Goal: Navigation & Orientation: Go to known website

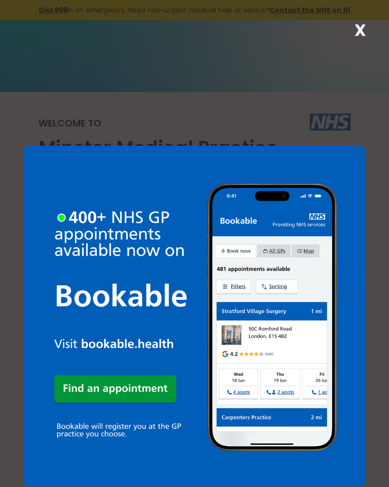
click at [365, 32] on strong "X" at bounding box center [360, 30] width 12 height 23
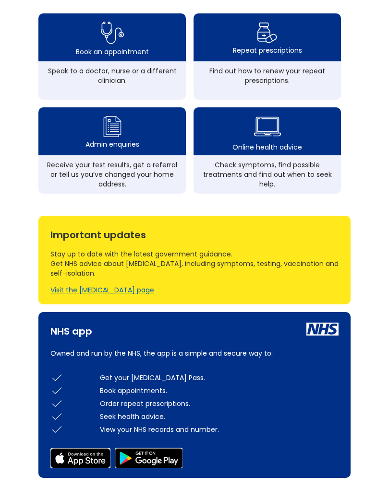
scroll to position [322, 0]
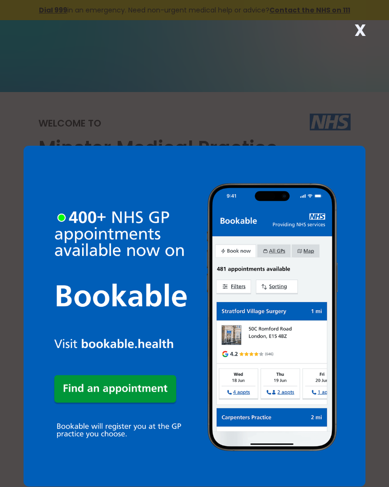
click at [364, 36] on strong "X" at bounding box center [360, 30] width 12 height 23
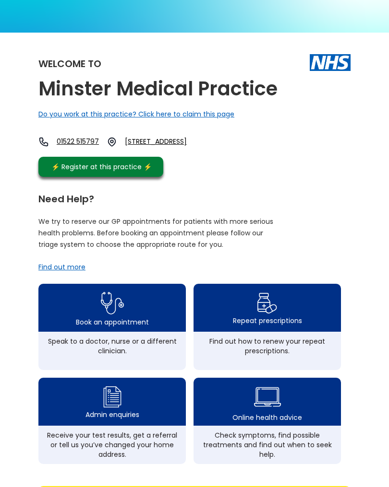
scroll to position [59, 0]
click at [119, 318] on img at bounding box center [112, 303] width 23 height 28
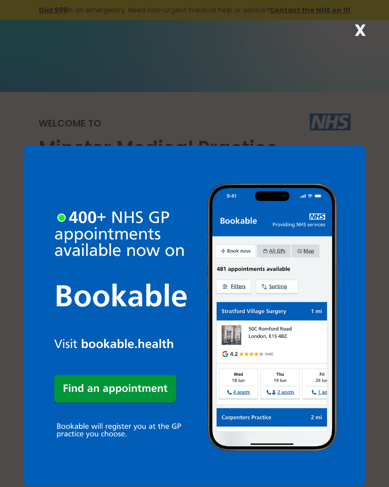
click at [358, 32] on strong "X" at bounding box center [360, 30] width 12 height 23
click at [360, 31] on strong "X" at bounding box center [360, 30] width 12 height 23
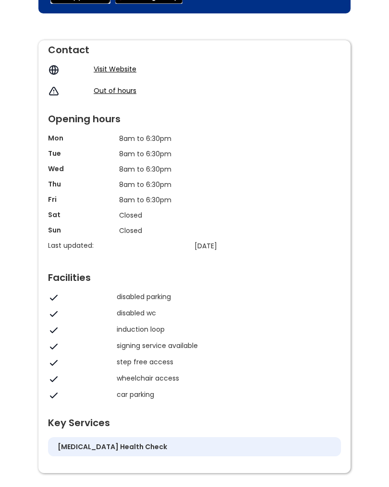
scroll to position [795, 0]
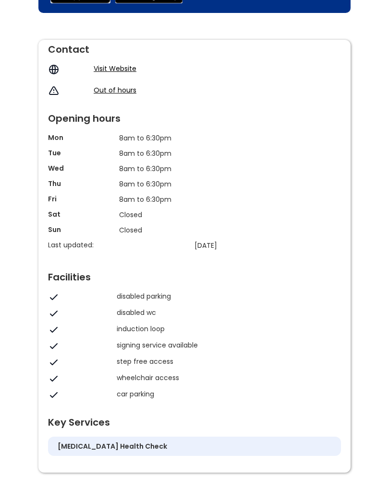
click at [121, 73] on link "Visit Website" at bounding box center [115, 69] width 43 height 10
